Goal: Task Accomplishment & Management: Complete application form

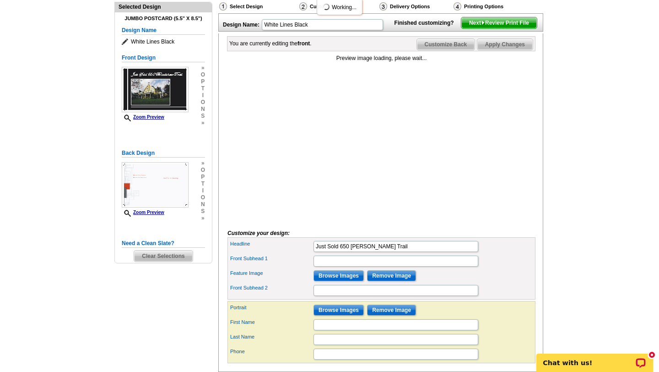
scroll to position [177, 0]
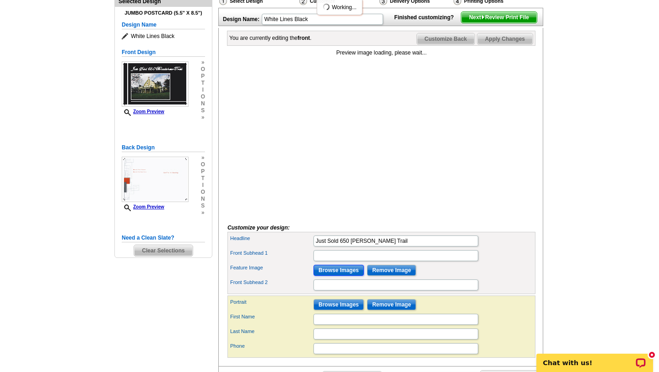
click at [334, 276] on input "Browse Images" at bounding box center [339, 270] width 50 height 11
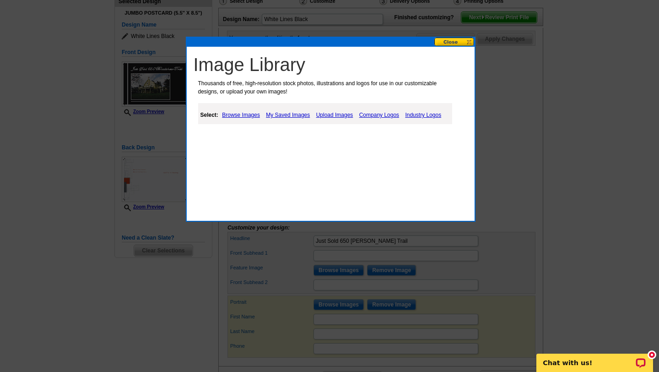
click at [342, 113] on link "Upload Images" at bounding box center [335, 114] width 42 height 11
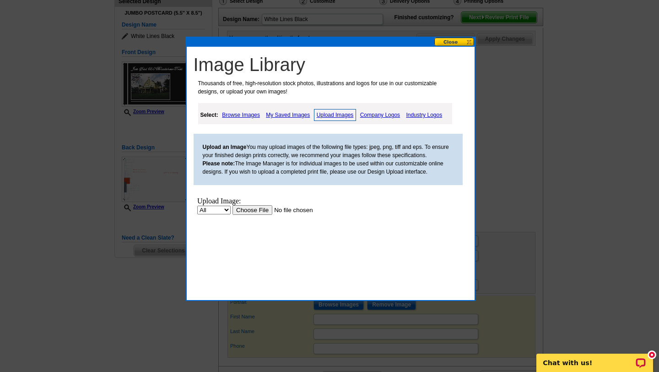
scroll to position [0, 0]
click at [255, 210] on input "file" at bounding box center [290, 210] width 116 height 10
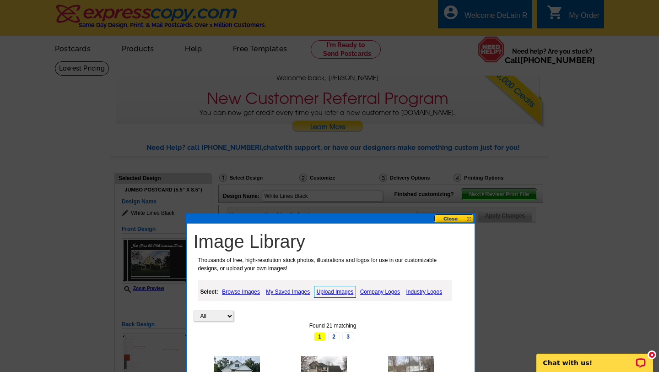
click at [381, 292] on link "Company Logos" at bounding box center [380, 291] width 44 height 11
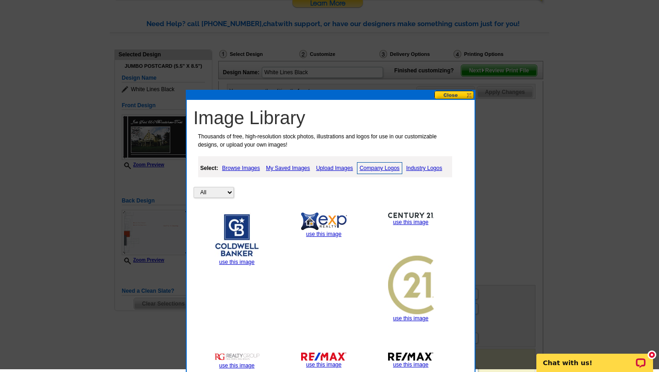
scroll to position [147, 0]
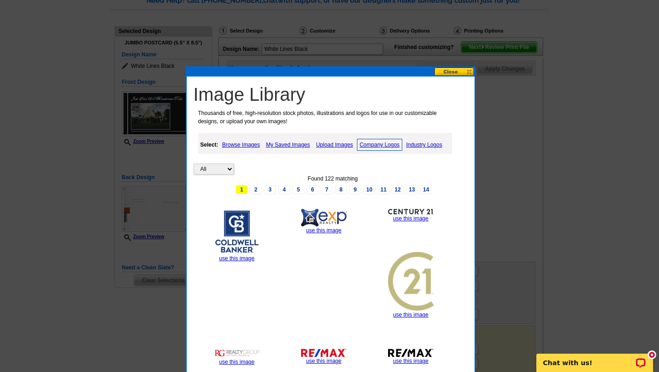
click at [340, 144] on link "Upload Images" at bounding box center [335, 144] width 42 height 11
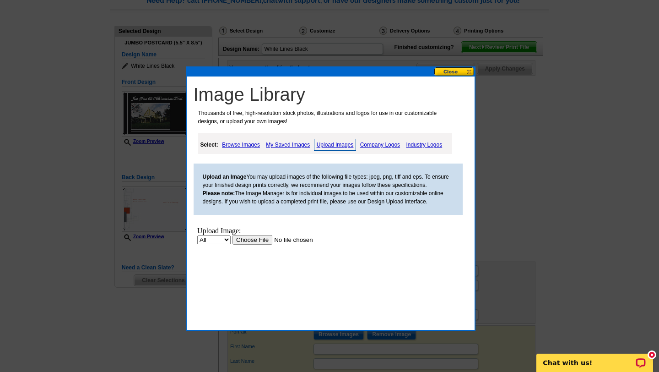
scroll to position [0, 0]
click at [260, 240] on input "file" at bounding box center [290, 240] width 116 height 10
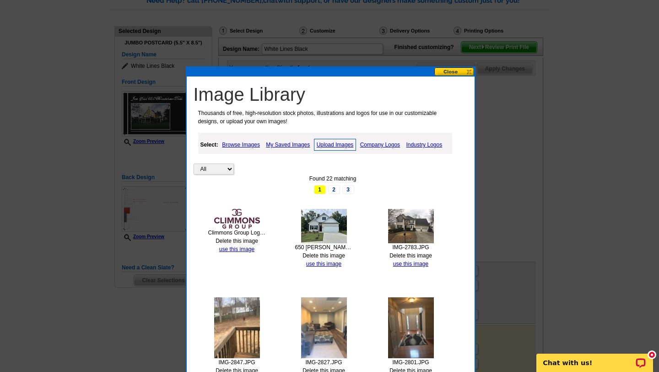
click at [434, 143] on link "Industry Logos" at bounding box center [424, 144] width 41 height 11
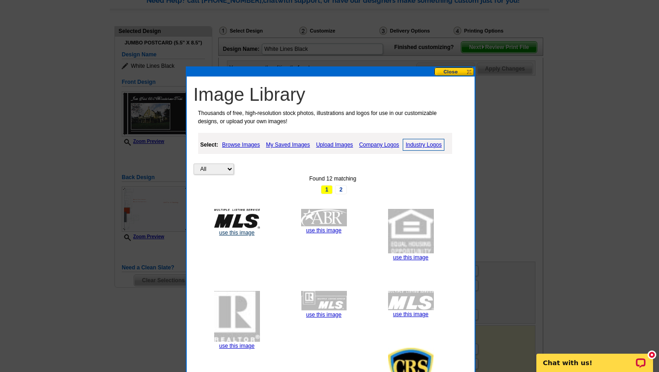
click at [240, 232] on link "use this image" at bounding box center [236, 232] width 35 height 6
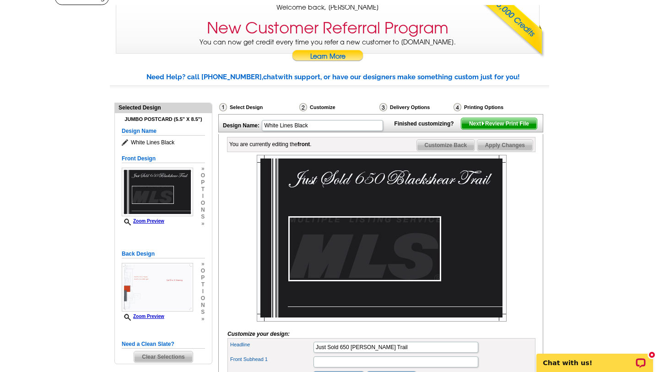
scroll to position [45, 0]
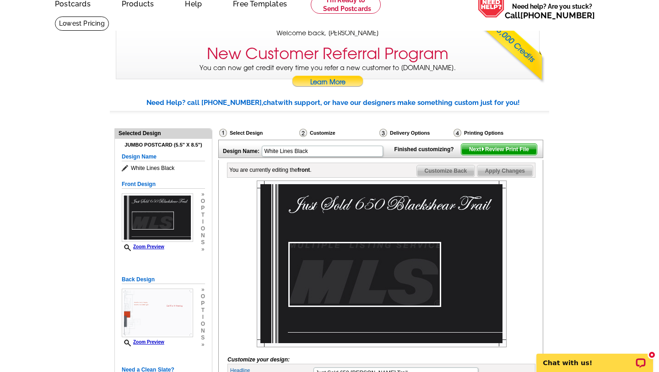
click at [343, 285] on img at bounding box center [382, 263] width 250 height 167
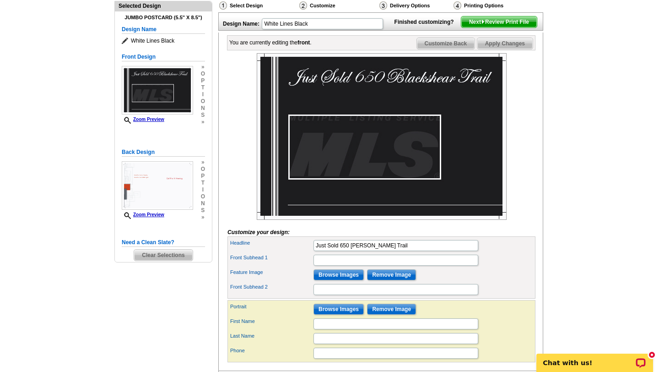
scroll to position [176, 0]
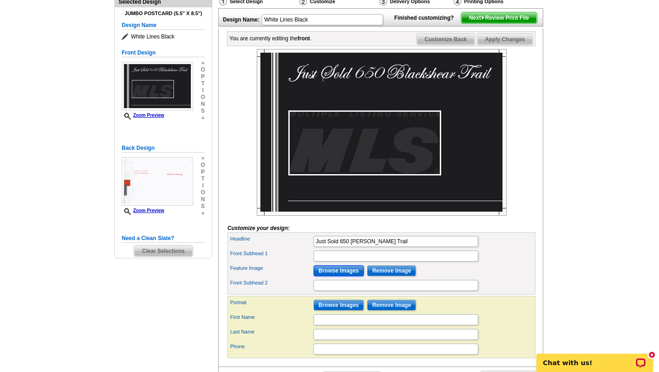
click at [345, 276] on input "Browse Images" at bounding box center [339, 270] width 50 height 11
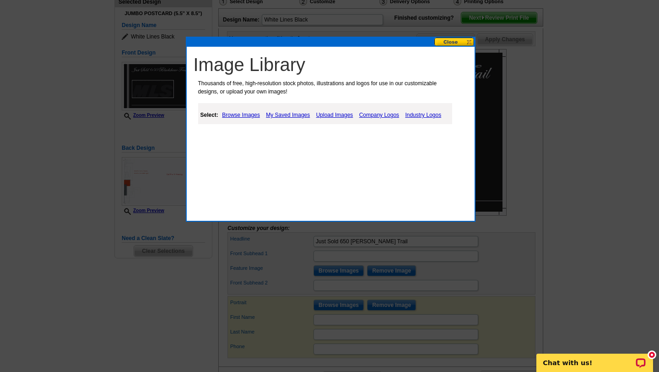
click at [338, 114] on link "Upload Images" at bounding box center [335, 114] width 42 height 11
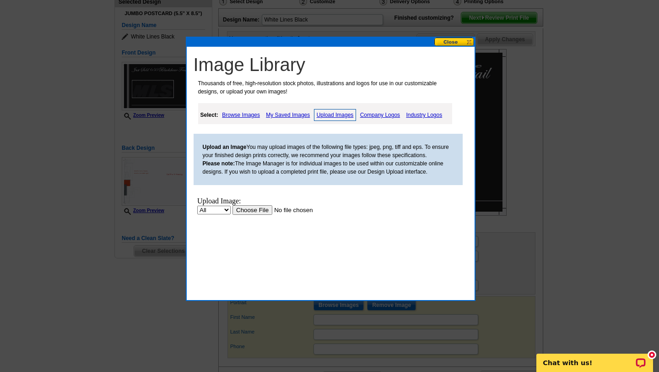
scroll to position [0, 0]
click at [266, 209] on input "file" at bounding box center [290, 210] width 116 height 10
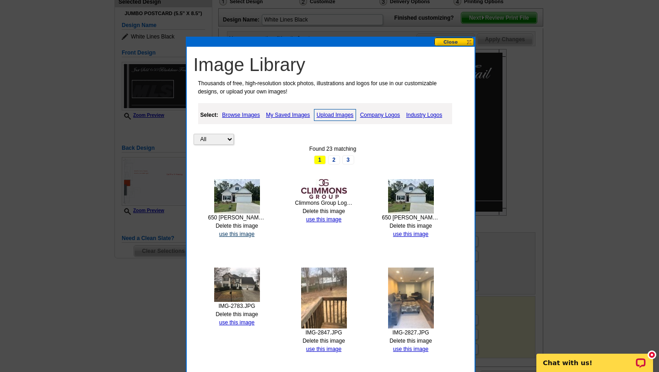
click at [234, 232] on link "use this image" at bounding box center [236, 234] width 35 height 6
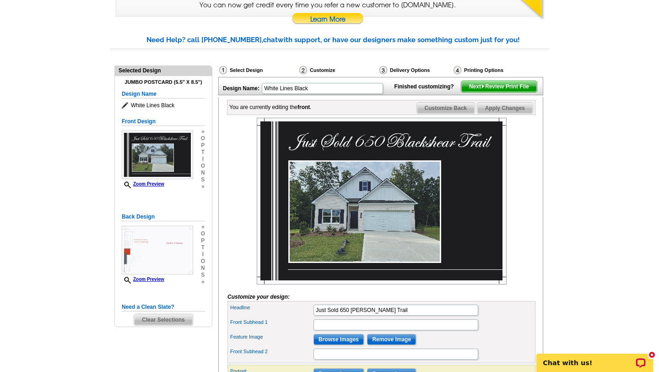
scroll to position [107, 0]
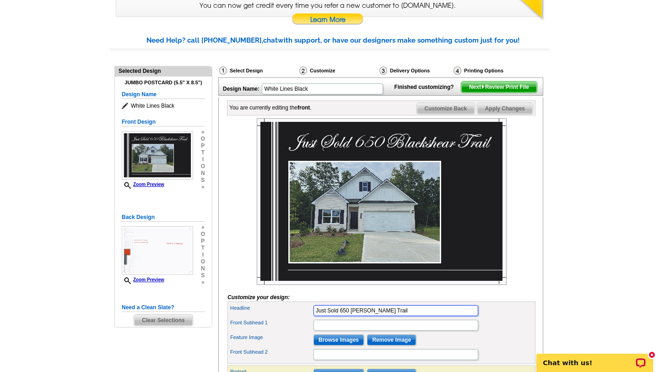
click at [397, 316] on input "Just Sold 650 [PERSON_NAME] Trail" at bounding box center [396, 310] width 165 height 11
drag, startPoint x: 397, startPoint y: 325, endPoint x: 314, endPoint y: 327, distance: 83.4
click at [314, 316] on input "Just Sold 650 [PERSON_NAME] Trail" at bounding box center [396, 310] width 165 height 11
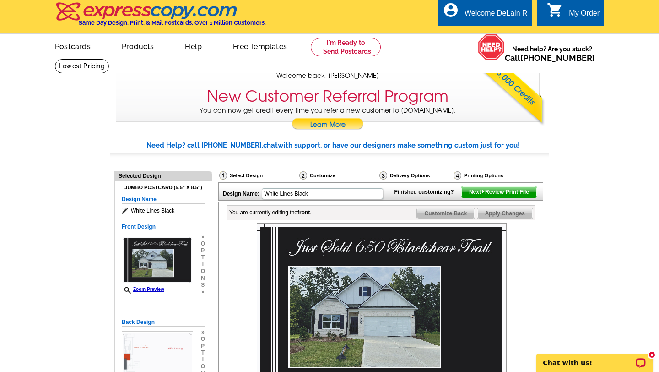
scroll to position [0, 0]
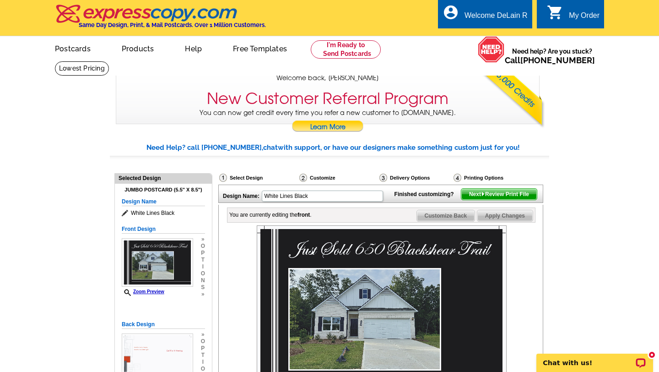
click at [491, 200] on span "Next Review Print File" at bounding box center [499, 194] width 76 height 11
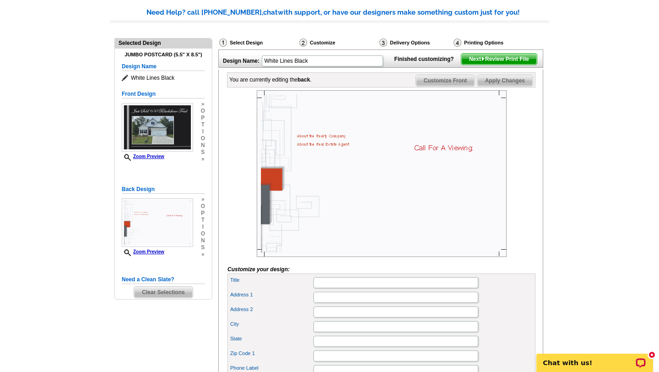
scroll to position [140, 0]
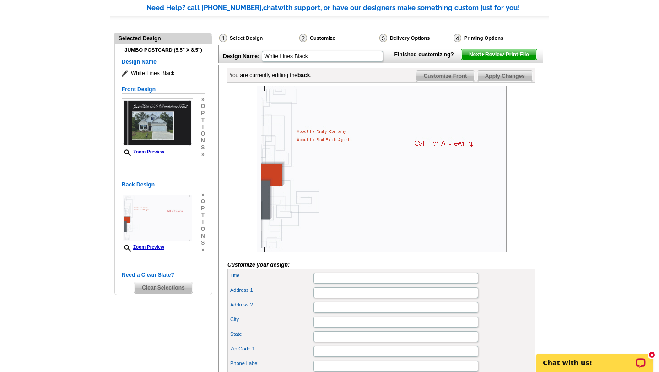
click at [341, 150] on img at bounding box center [382, 169] width 250 height 167
click at [325, 283] on input "Title" at bounding box center [396, 277] width 165 height 11
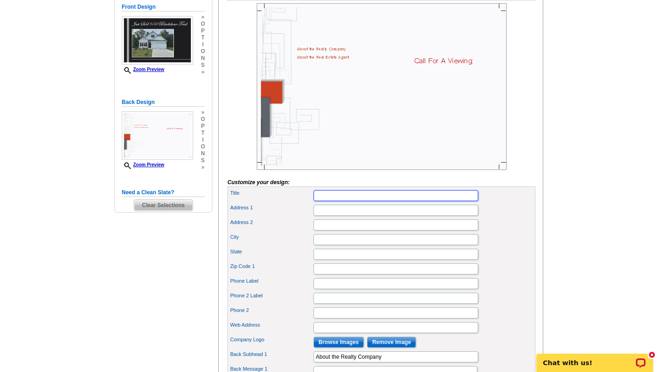
scroll to position [220, 0]
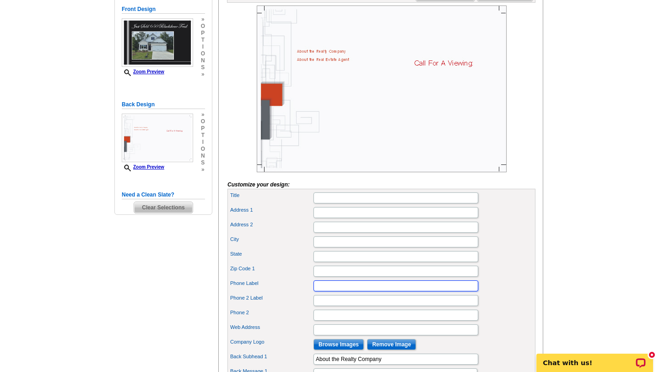
click at [323, 291] on input "Phone Label" at bounding box center [396, 285] width 165 height 11
type input "[PHONE_NUMBER]"
type input "[STREET_ADDRESS][PERSON_NAME]"
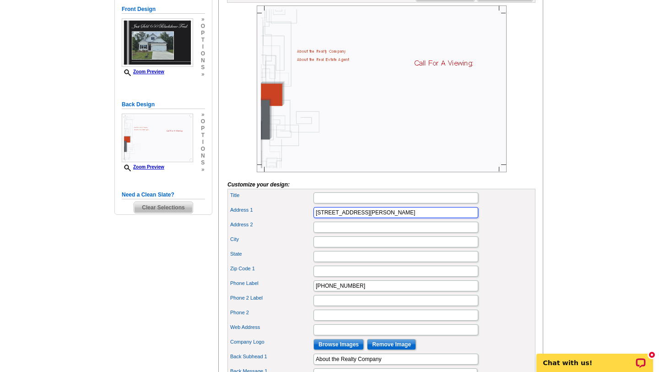
type input "[GEOGRAPHIC_DATA]"
type input "[US_STATE]"
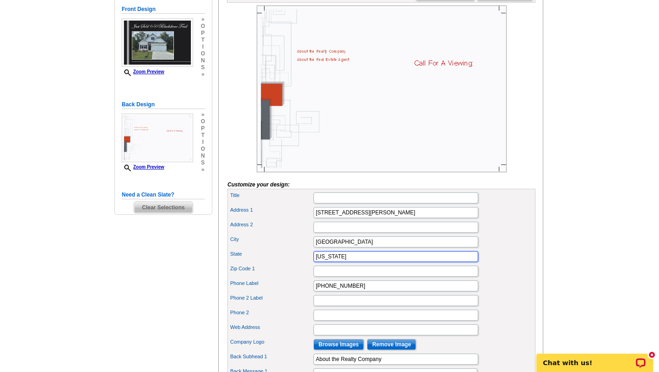
type input "30127"
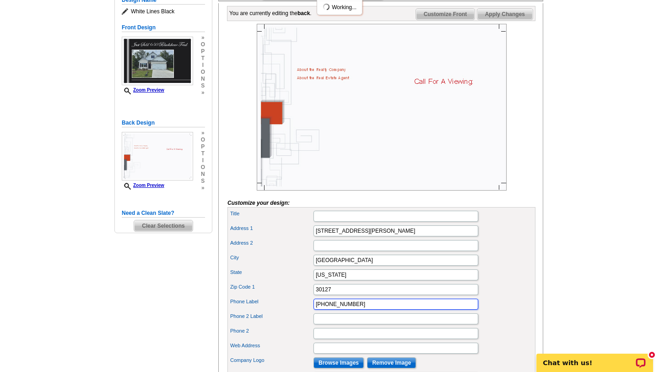
scroll to position [200, 0]
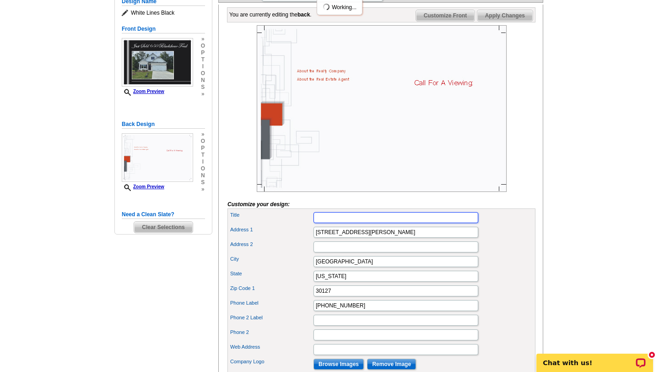
click at [329, 223] on input "Title" at bounding box center [396, 217] width 165 height 11
type input "Climmons Group Real Estate"
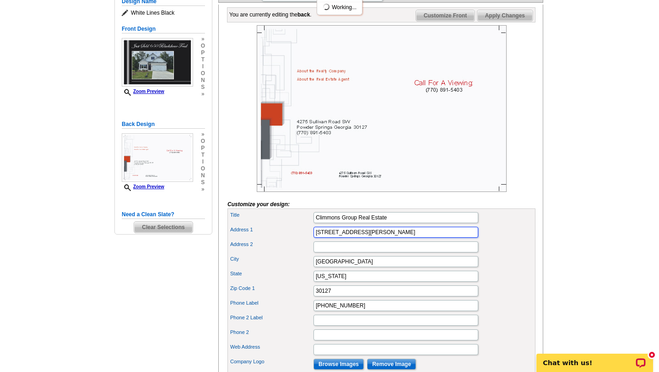
drag, startPoint x: 385, startPoint y: 248, endPoint x: 300, endPoint y: 238, distance: 84.8
click at [300, 238] on div "Title Climmons Group Real Estate Address [STREET_ADDRESS][PERSON_NAME] Address …" at bounding box center [382, 352] width 308 height 288
type input "P.O. Box 1983"
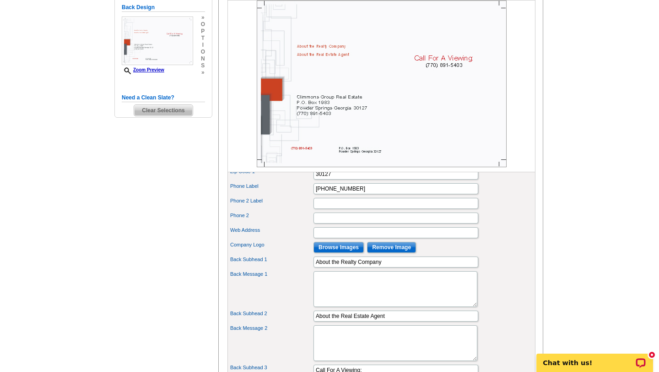
scroll to position [320, 0]
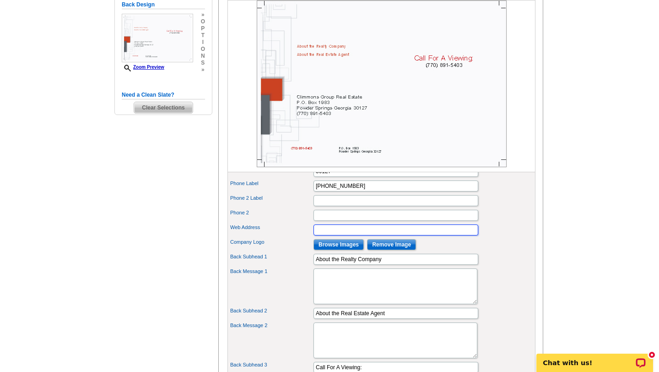
click at [327, 235] on input "Web Address" at bounding box center [396, 229] width 165 height 11
type input "W"
type input "[DOMAIN_NAME]"
